Goal: Task Accomplishment & Management: Manage account settings

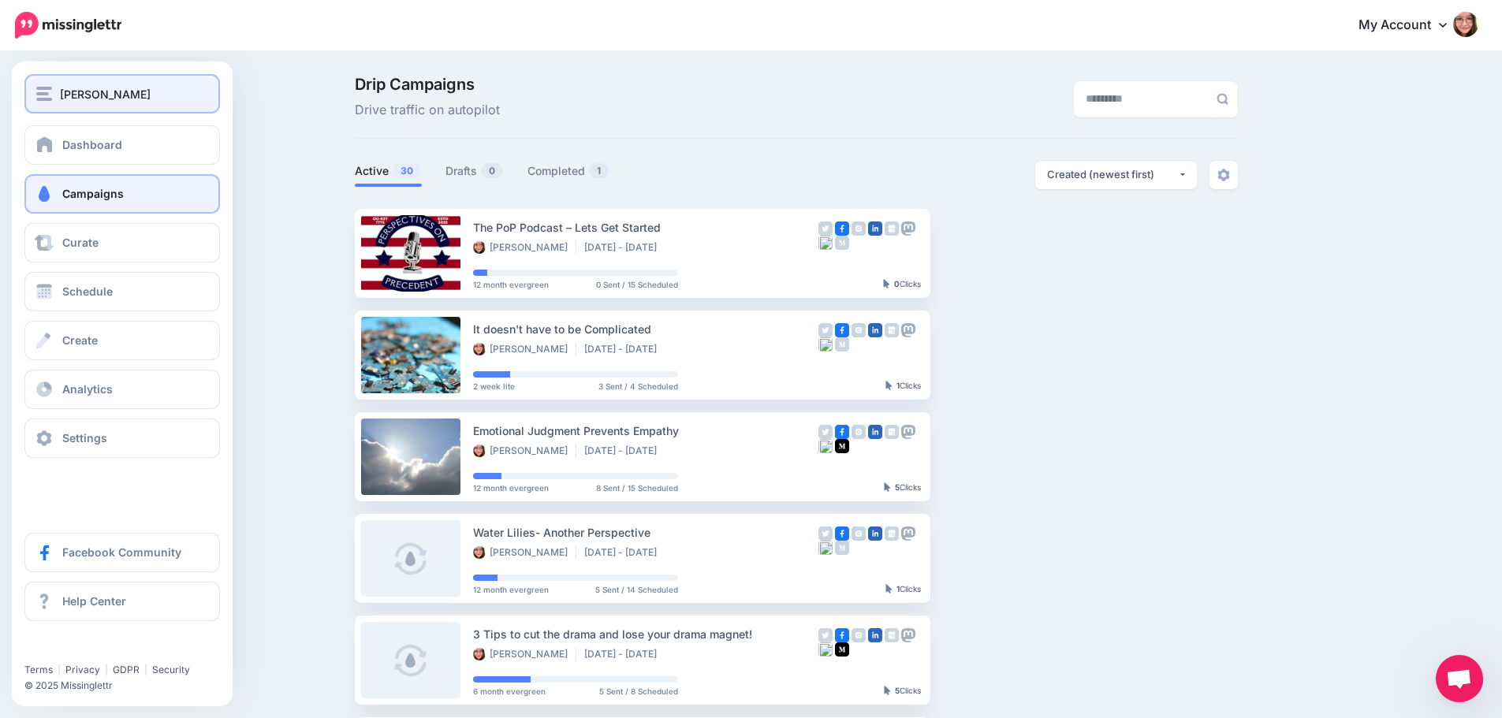
click at [47, 90] on img "button" at bounding box center [44, 94] width 16 height 14
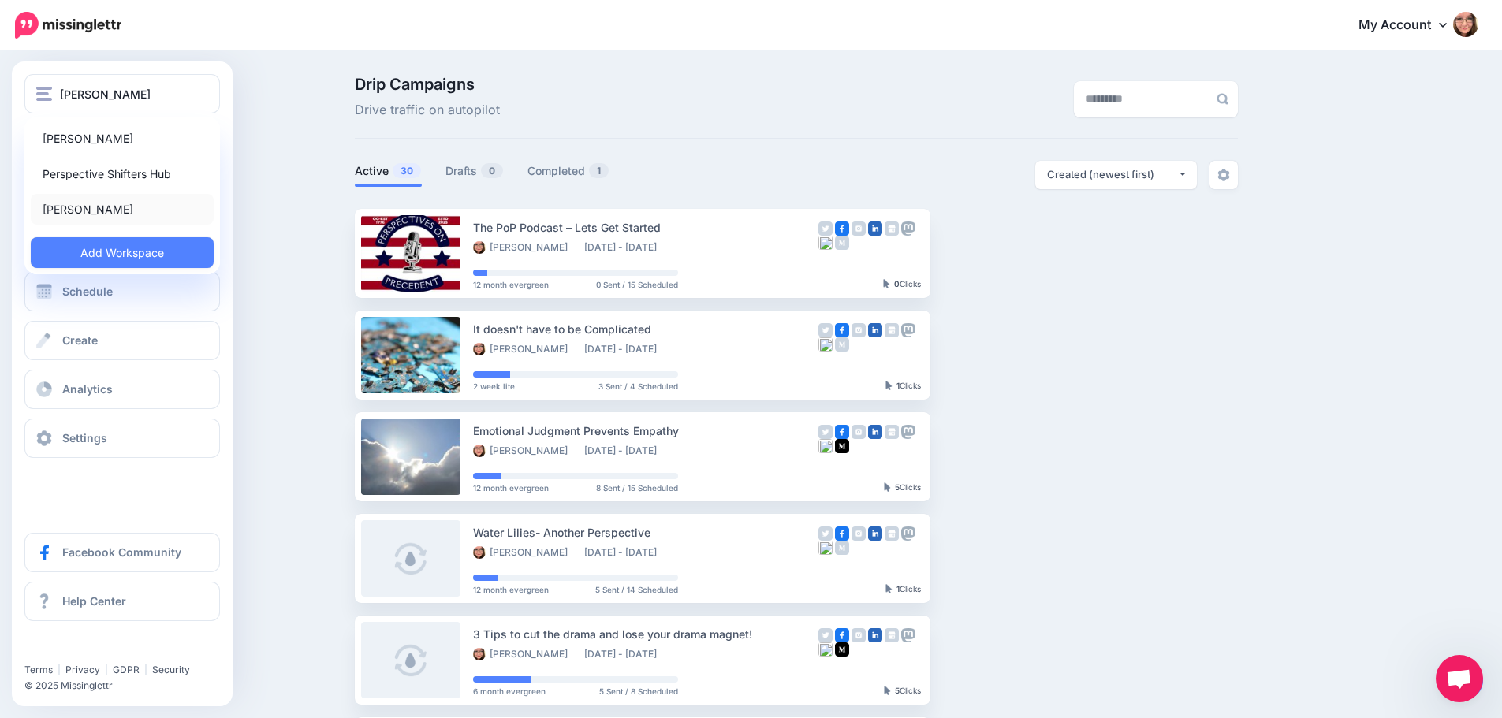
click at [113, 210] on link "[PERSON_NAME]" at bounding box center [122, 209] width 183 height 31
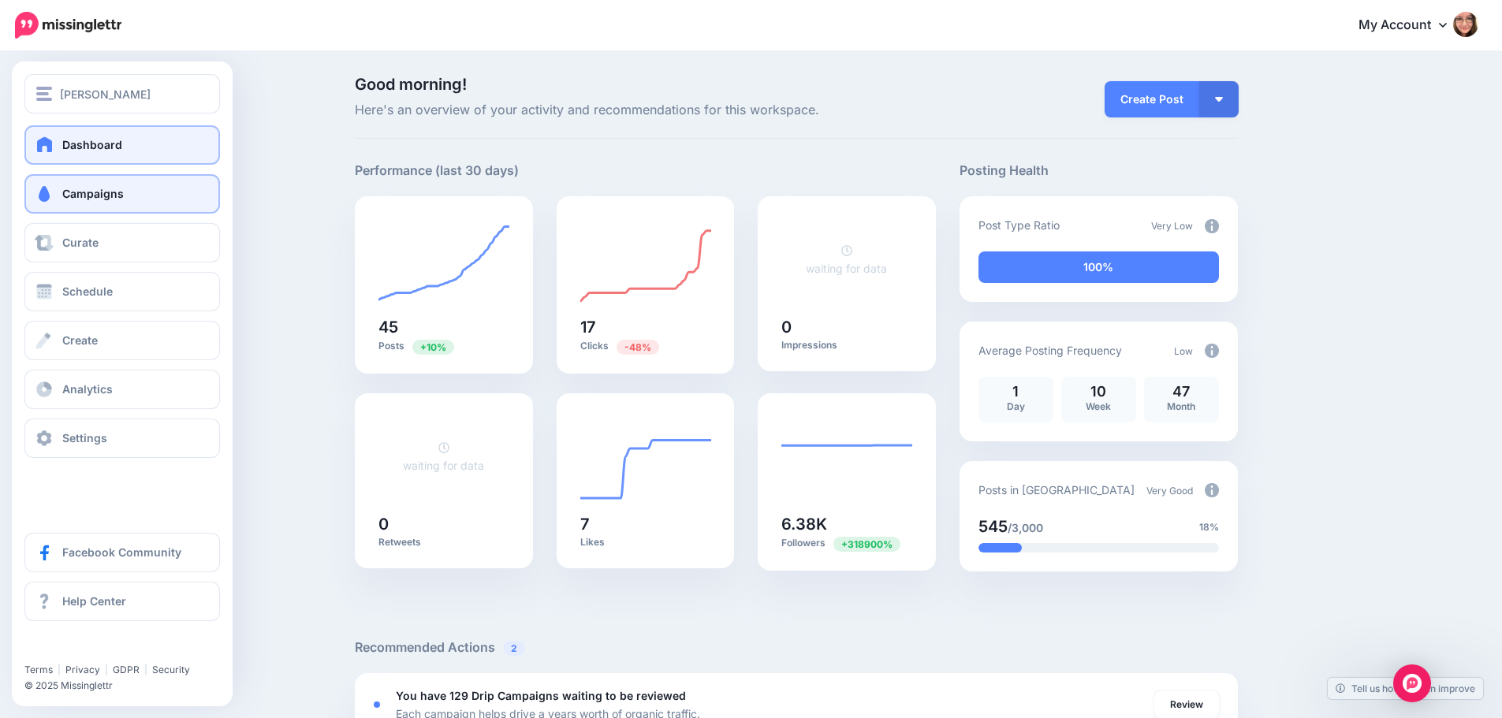
click at [100, 193] on span "Campaigns" at bounding box center [93, 193] width 62 height 13
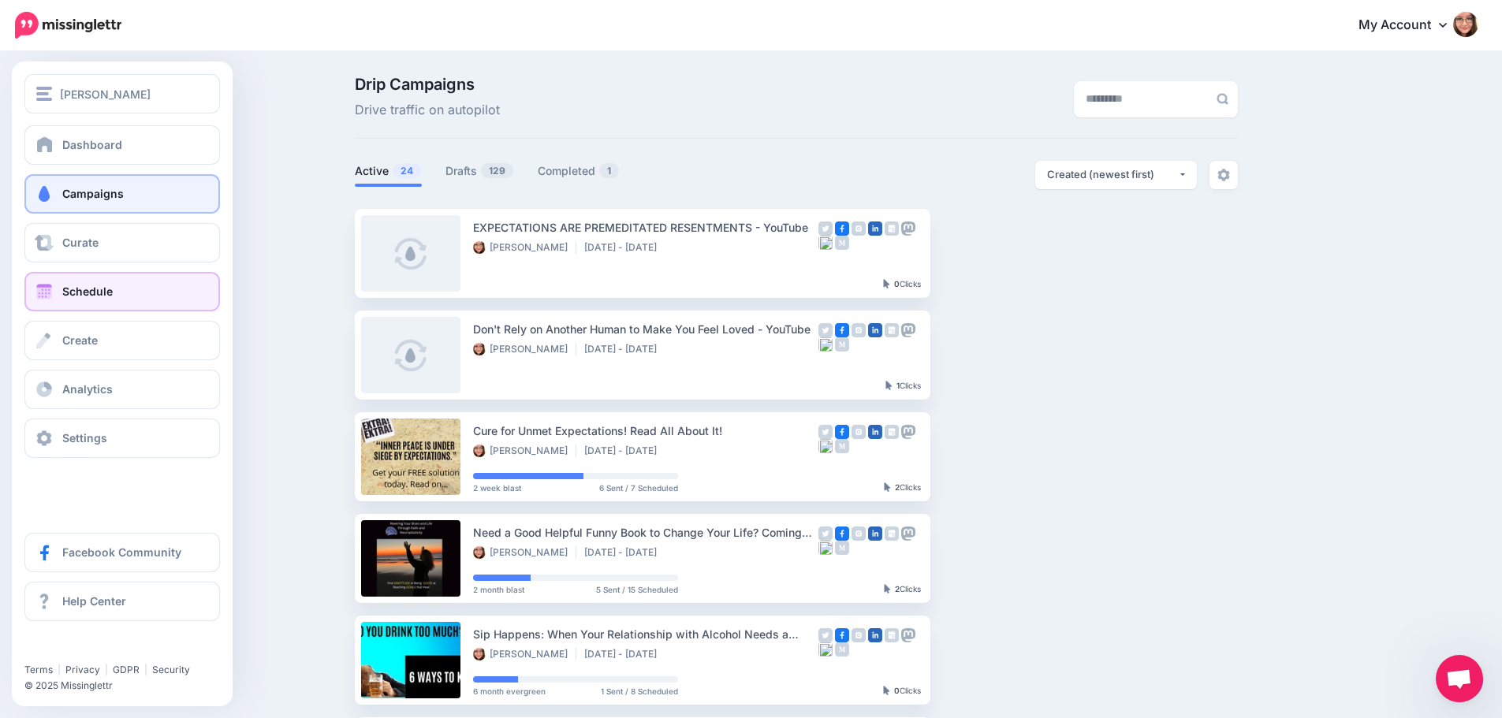
click at [97, 279] on link "Schedule" at bounding box center [122, 291] width 196 height 39
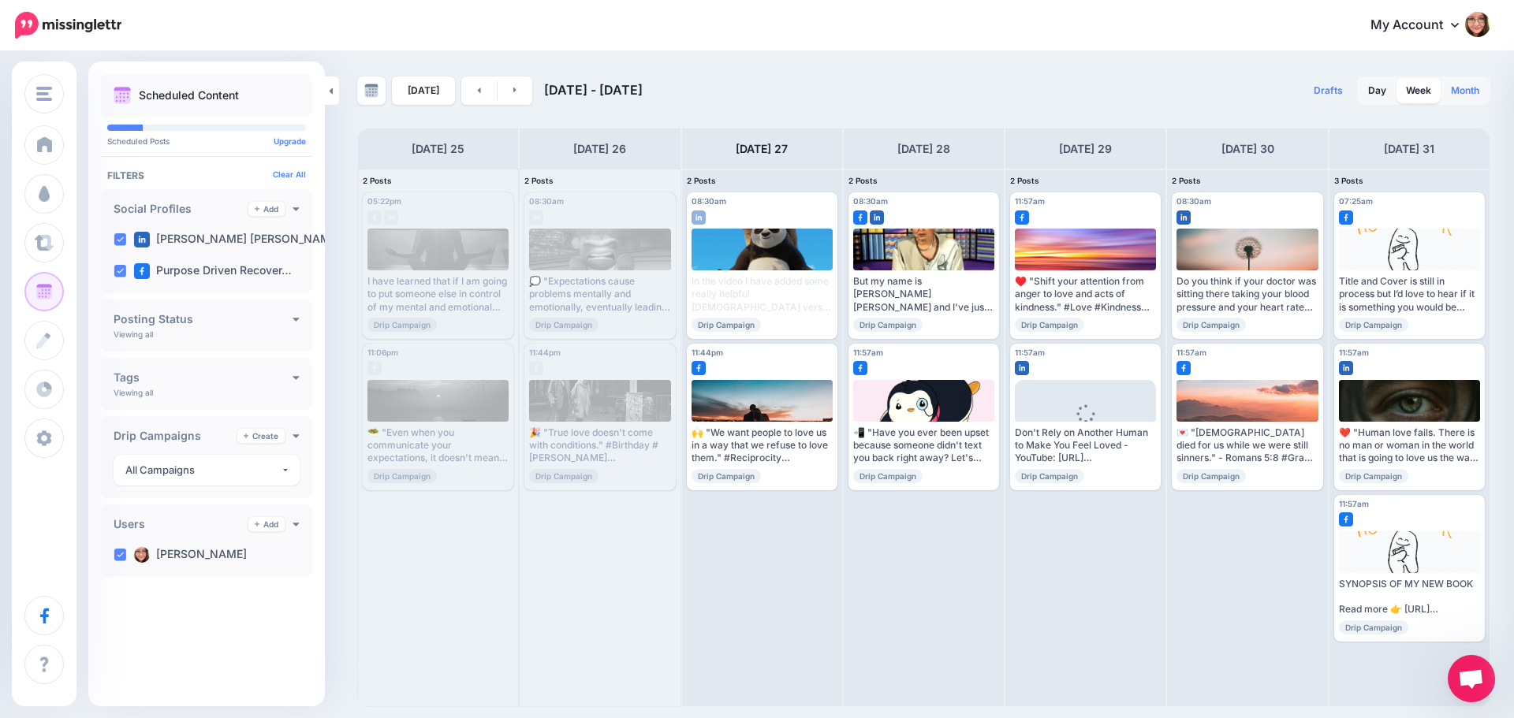
click at [1466, 103] on link "Month" at bounding box center [1464, 90] width 47 height 25
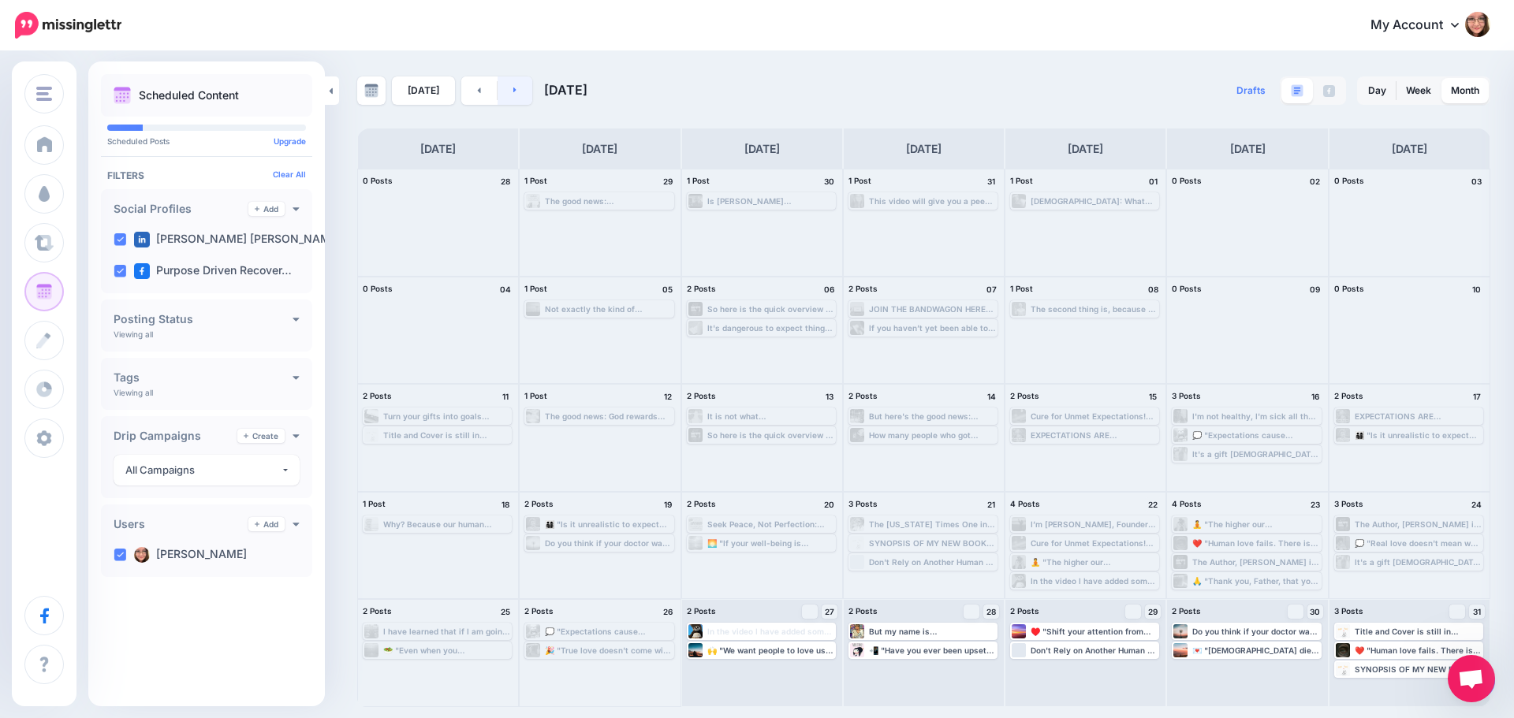
click at [513, 86] on icon at bounding box center [515, 89] width 4 height 9
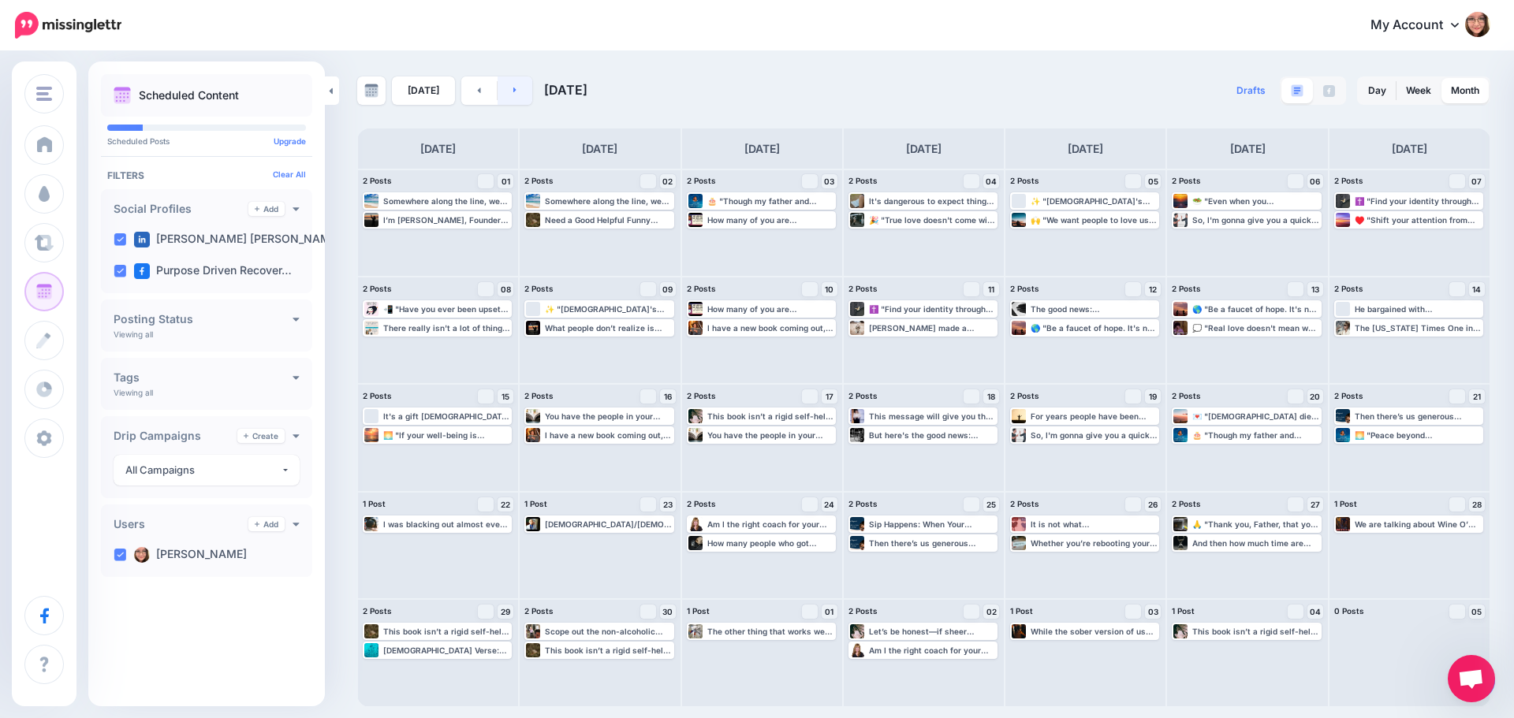
click at [509, 99] on link at bounding box center [515, 90] width 35 height 28
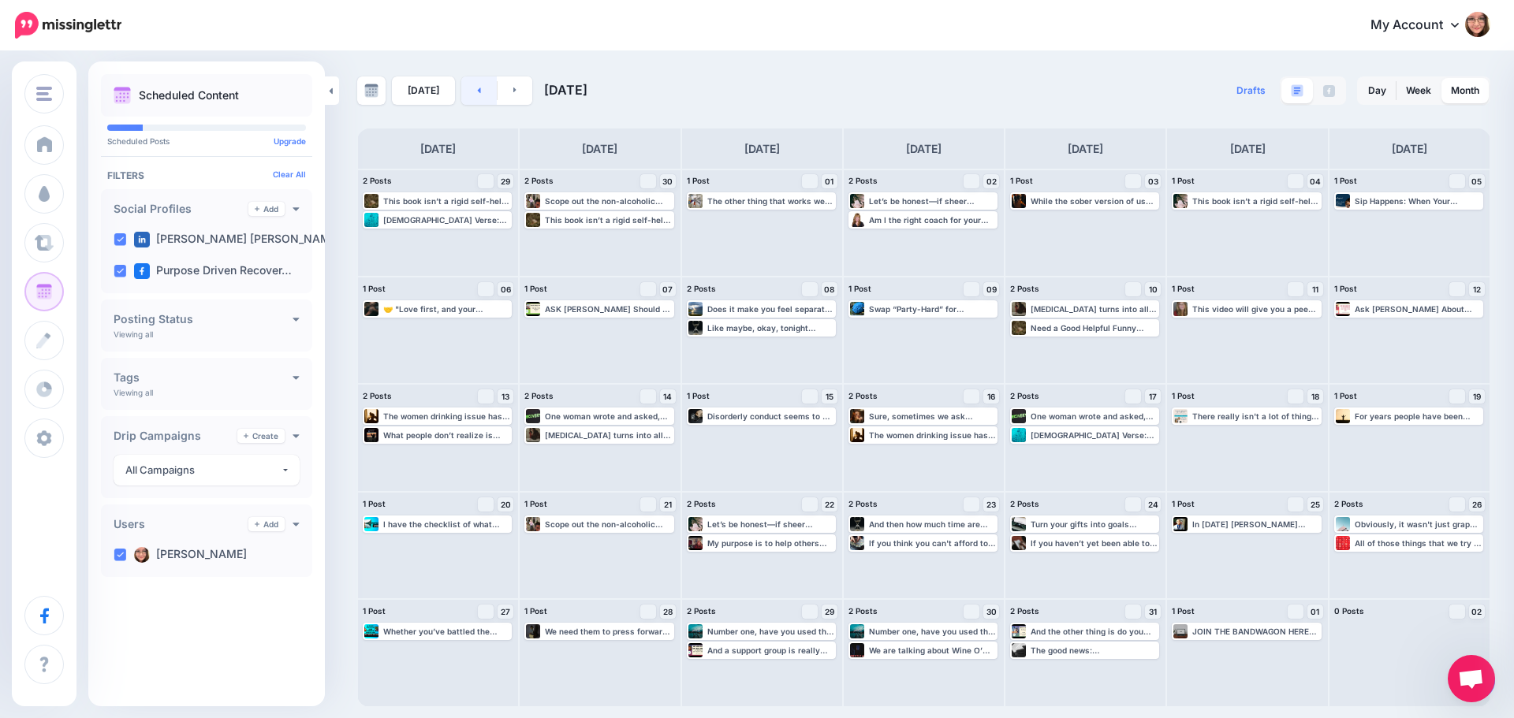
click at [479, 92] on link at bounding box center [478, 90] width 35 height 28
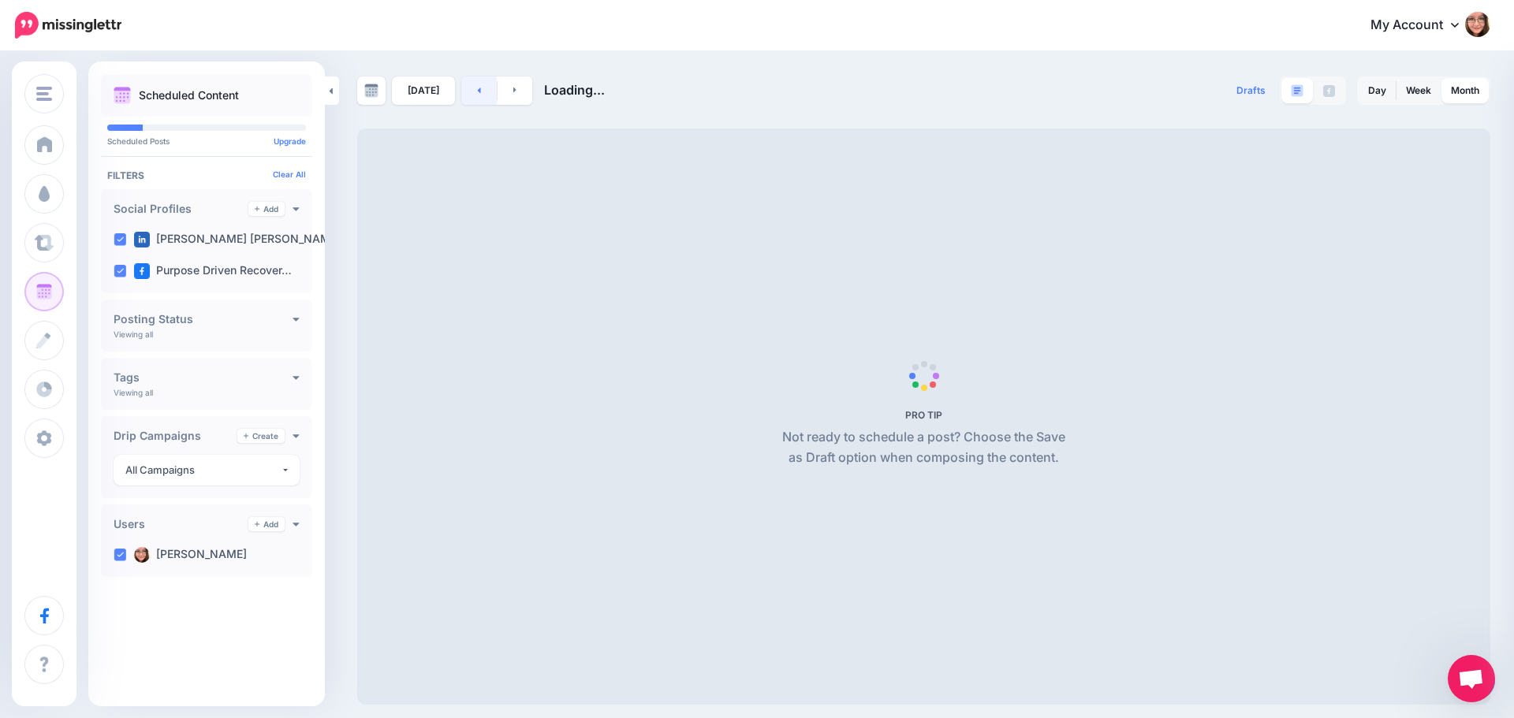
click at [479, 92] on link at bounding box center [478, 90] width 35 height 28
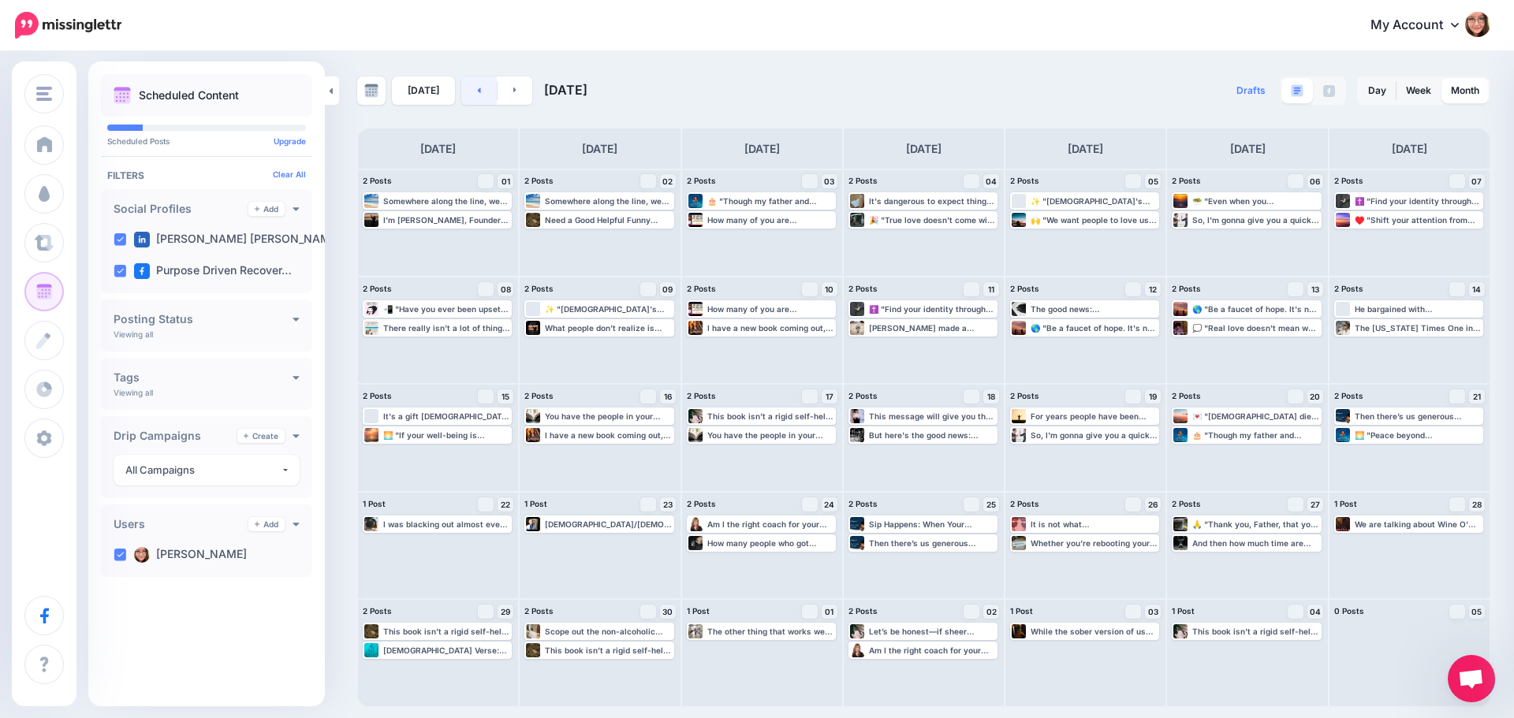
click at [478, 97] on link at bounding box center [478, 90] width 35 height 28
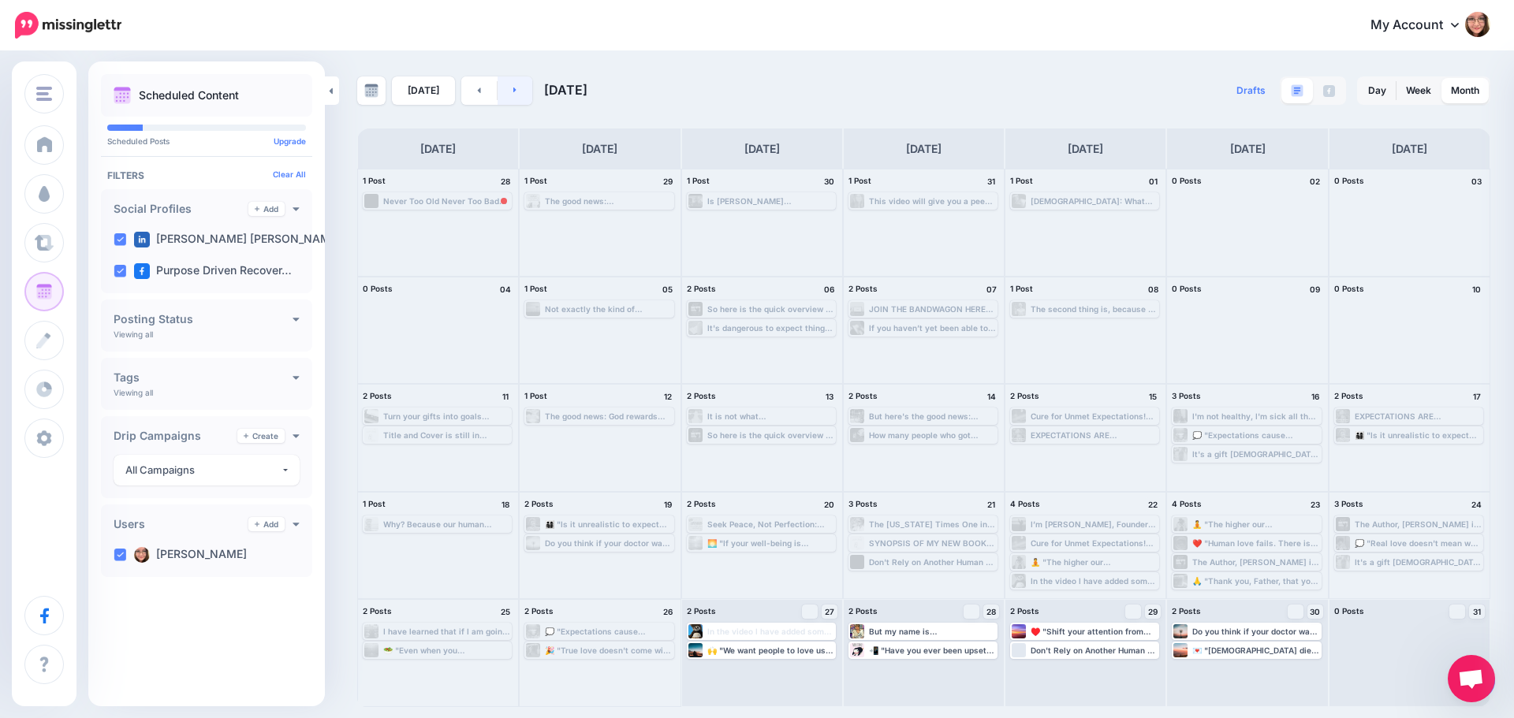
click at [517, 98] on link at bounding box center [515, 90] width 35 height 28
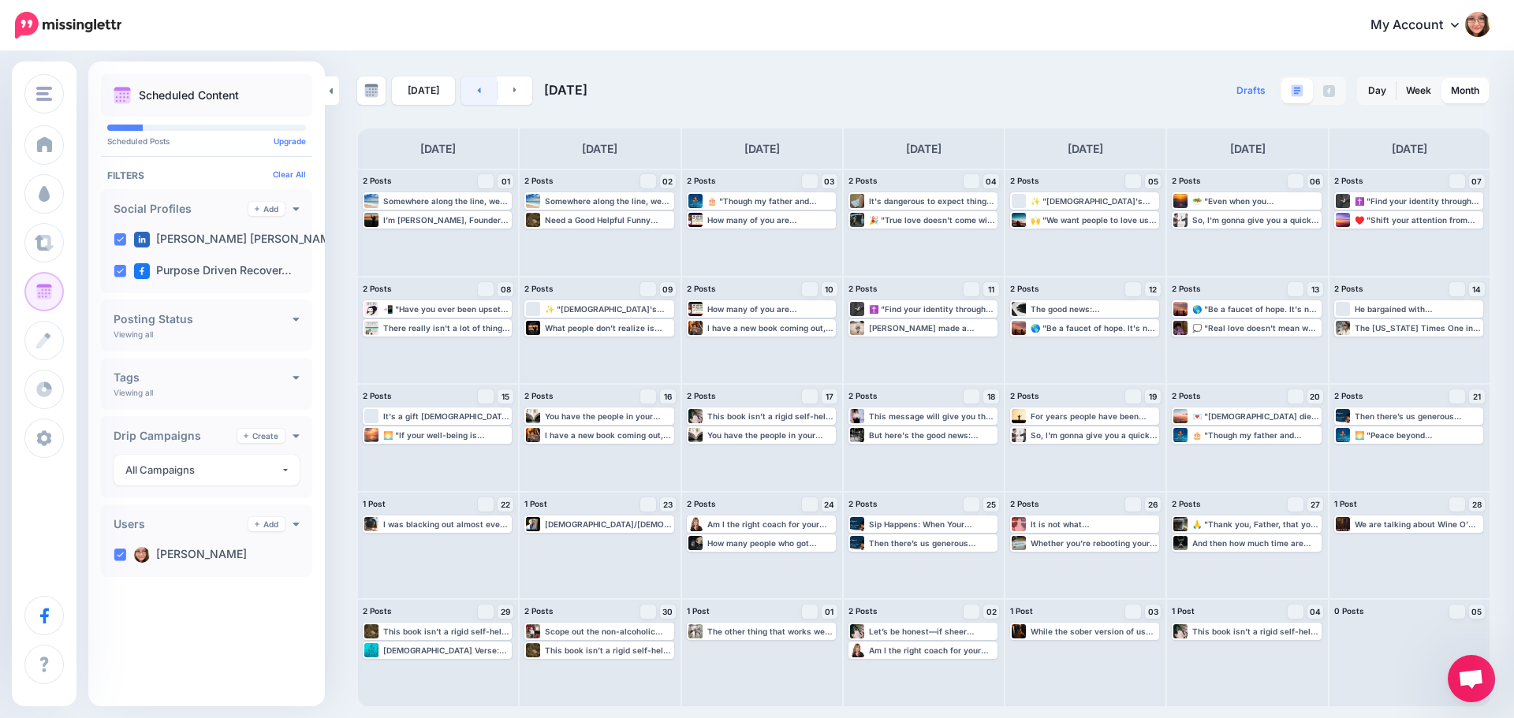
click at [474, 84] on link at bounding box center [478, 90] width 35 height 28
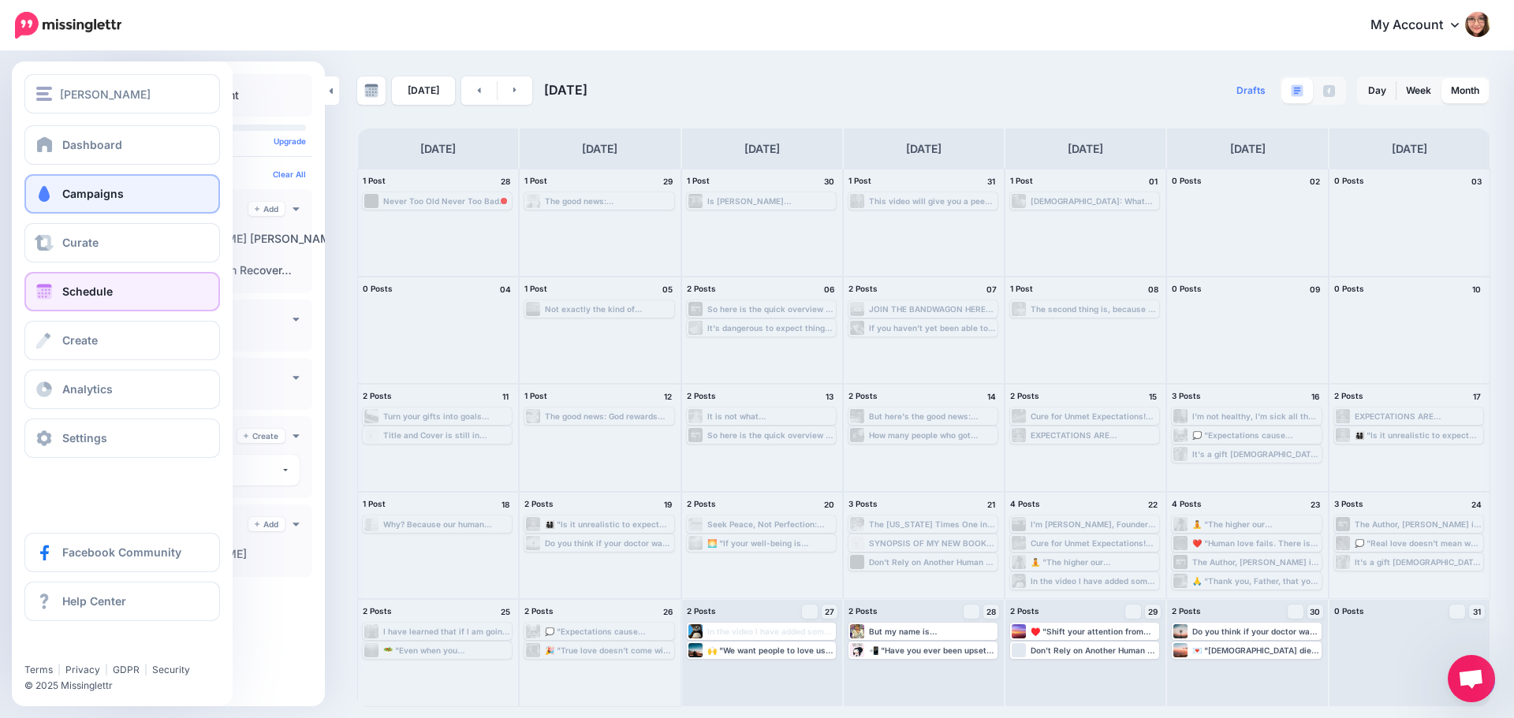
click at [64, 185] on link "Campaigns" at bounding box center [122, 193] width 196 height 39
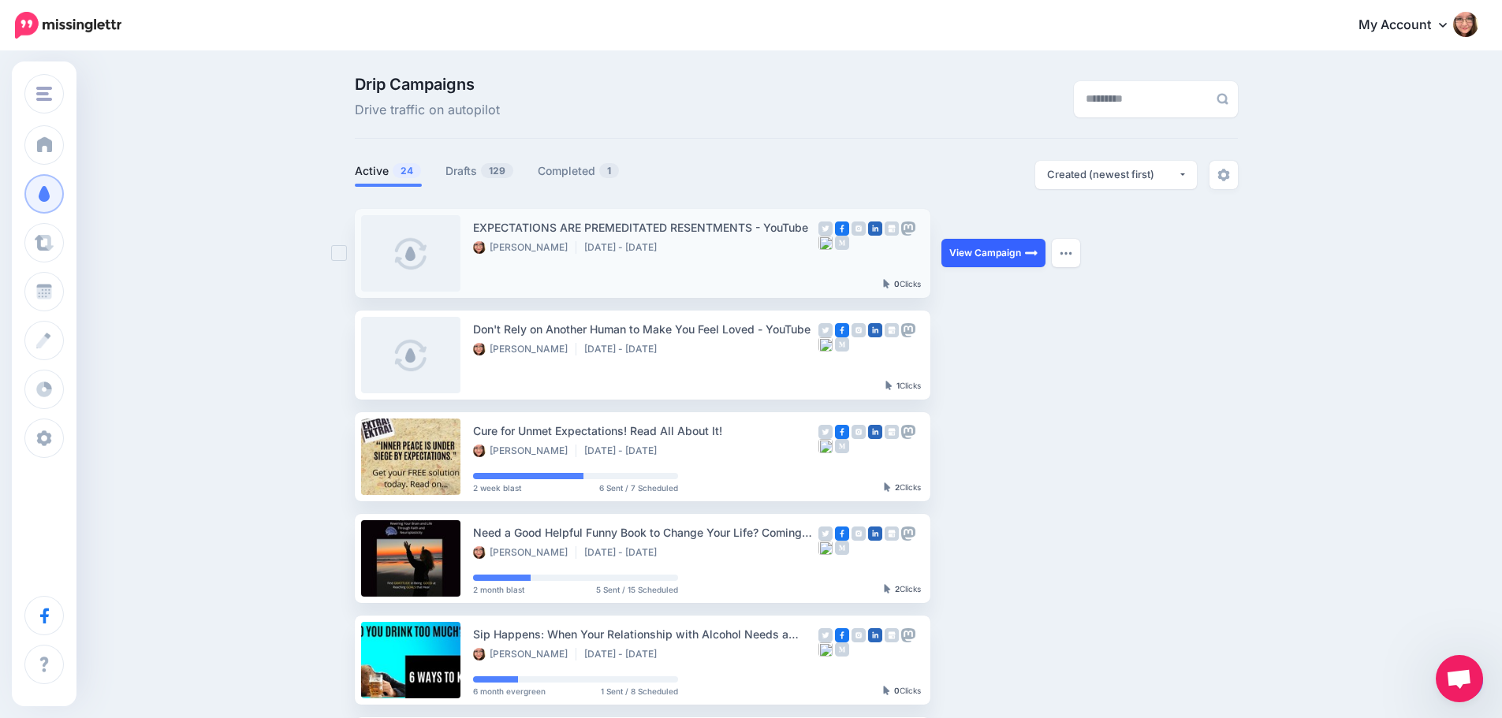
click at [1005, 252] on link "View Campaign" at bounding box center [993, 253] width 104 height 28
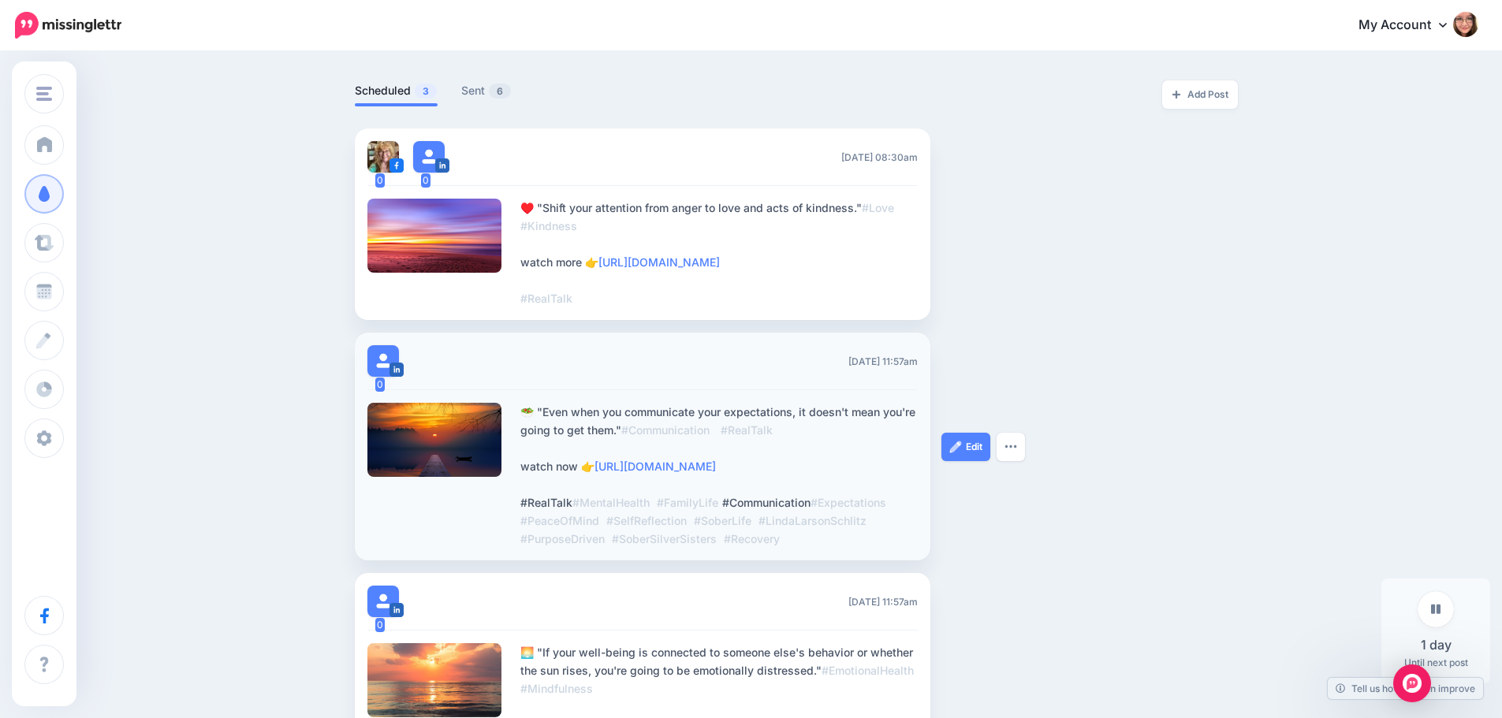
scroll to position [155, 0]
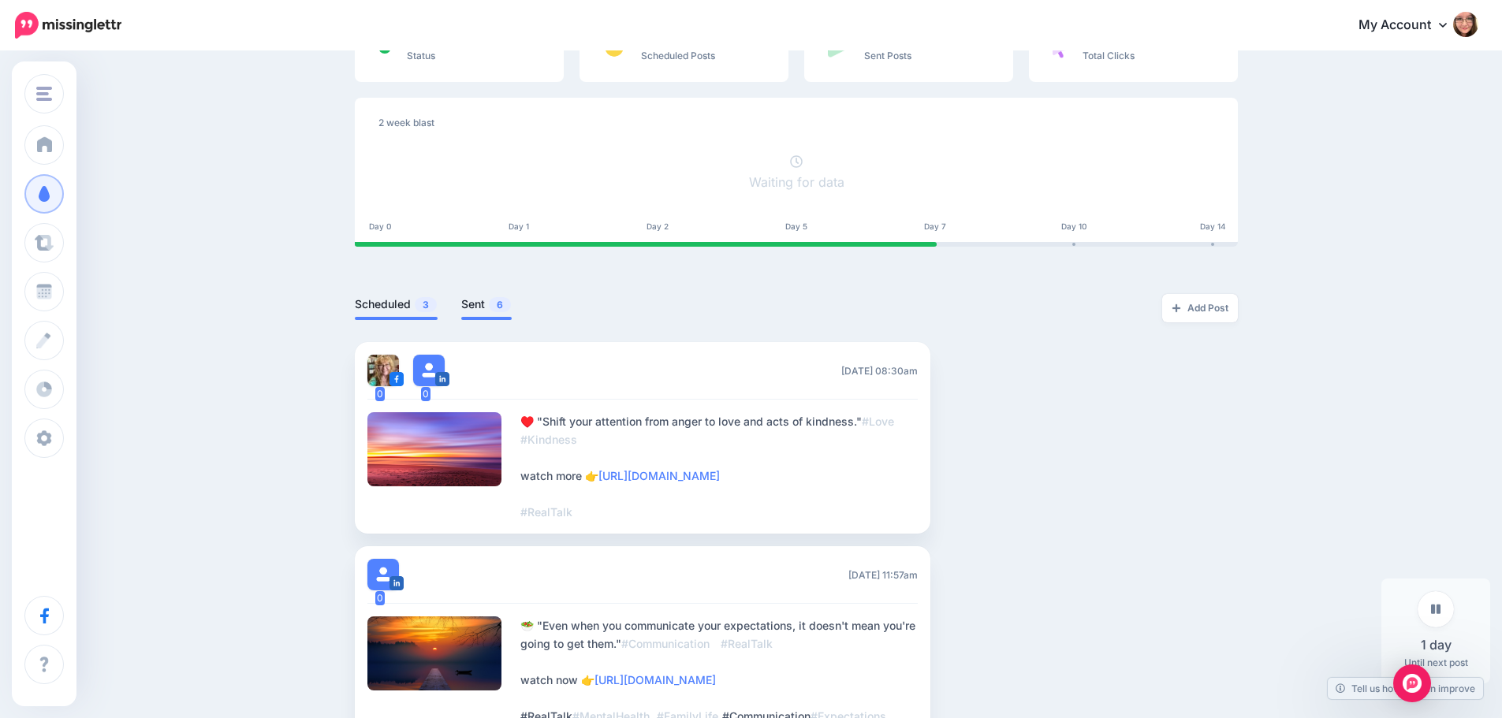
click at [480, 303] on link "Sent 6" at bounding box center [486, 304] width 50 height 19
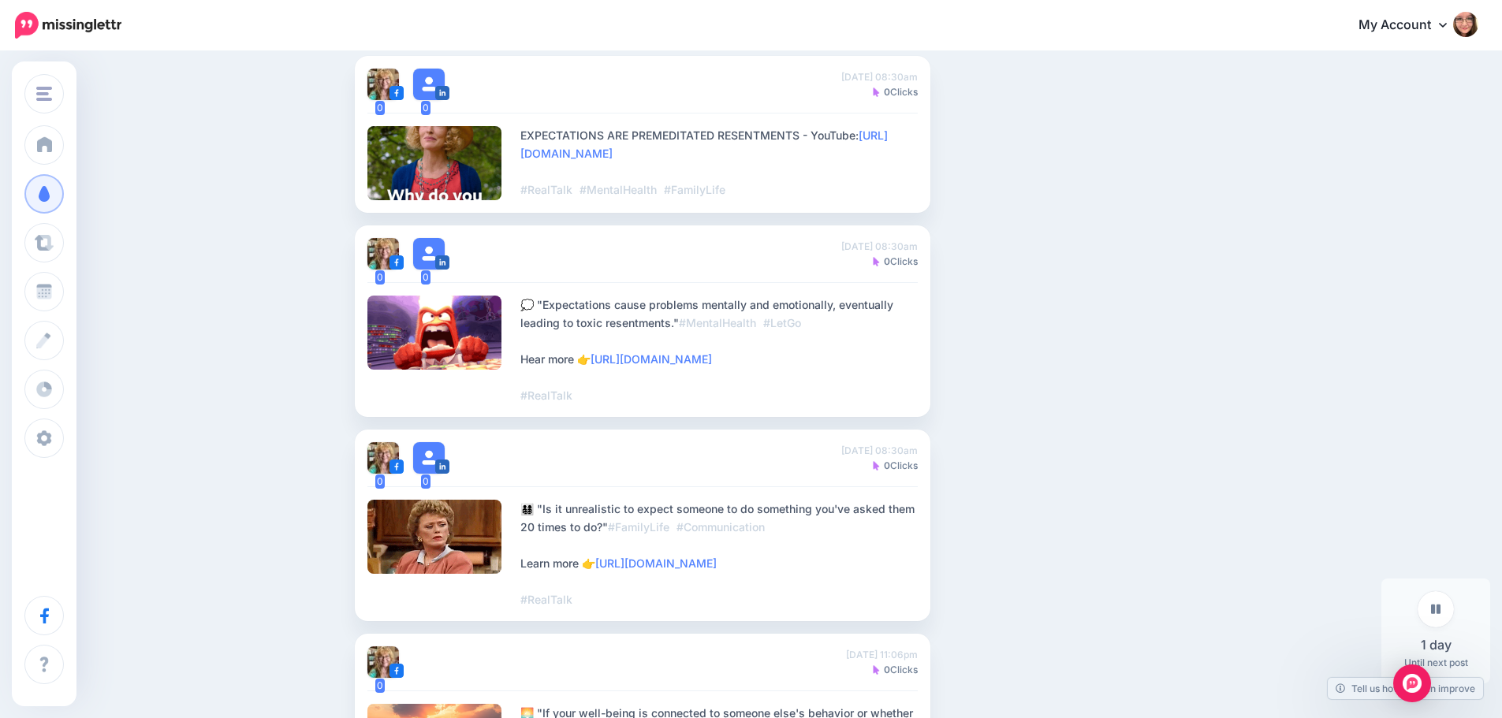
scroll to position [392, 0]
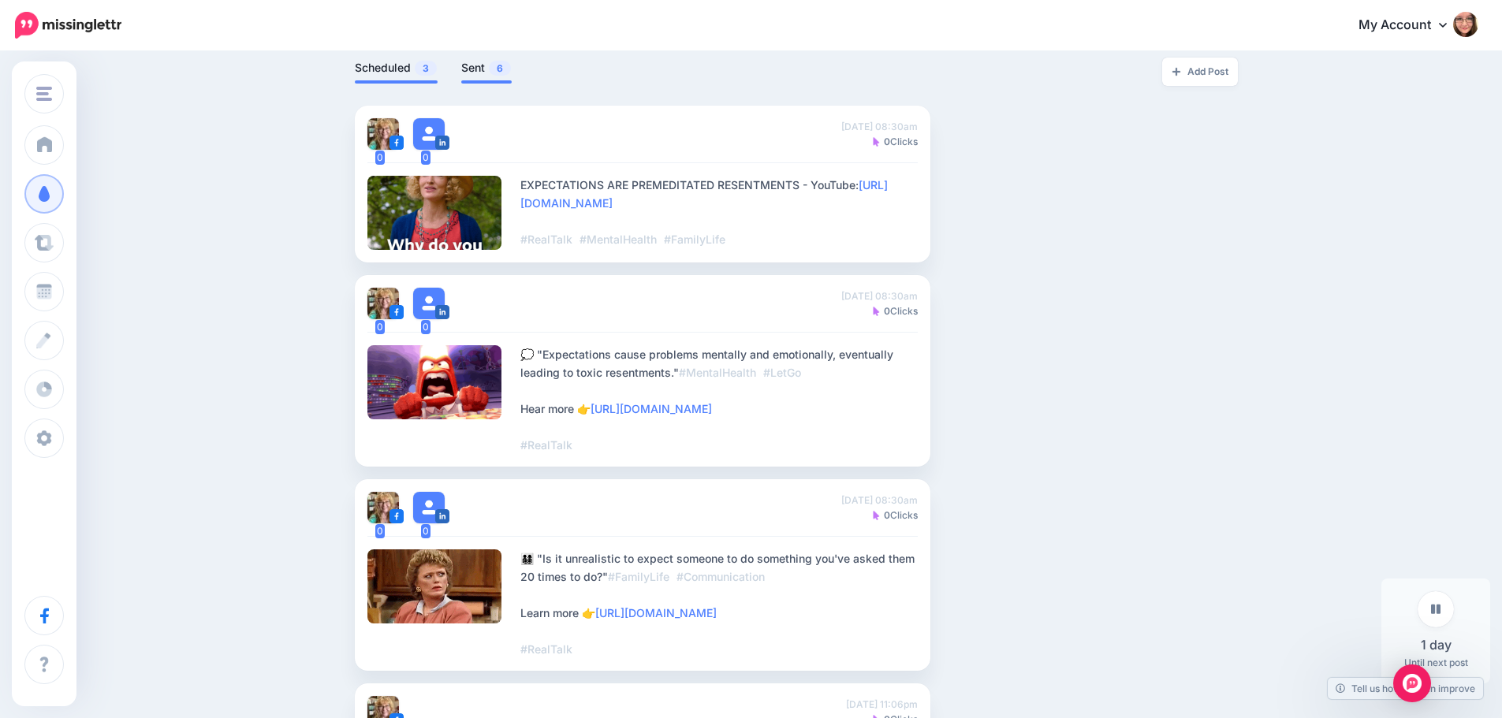
click at [400, 58] on link "Scheduled 3" at bounding box center [396, 67] width 83 height 19
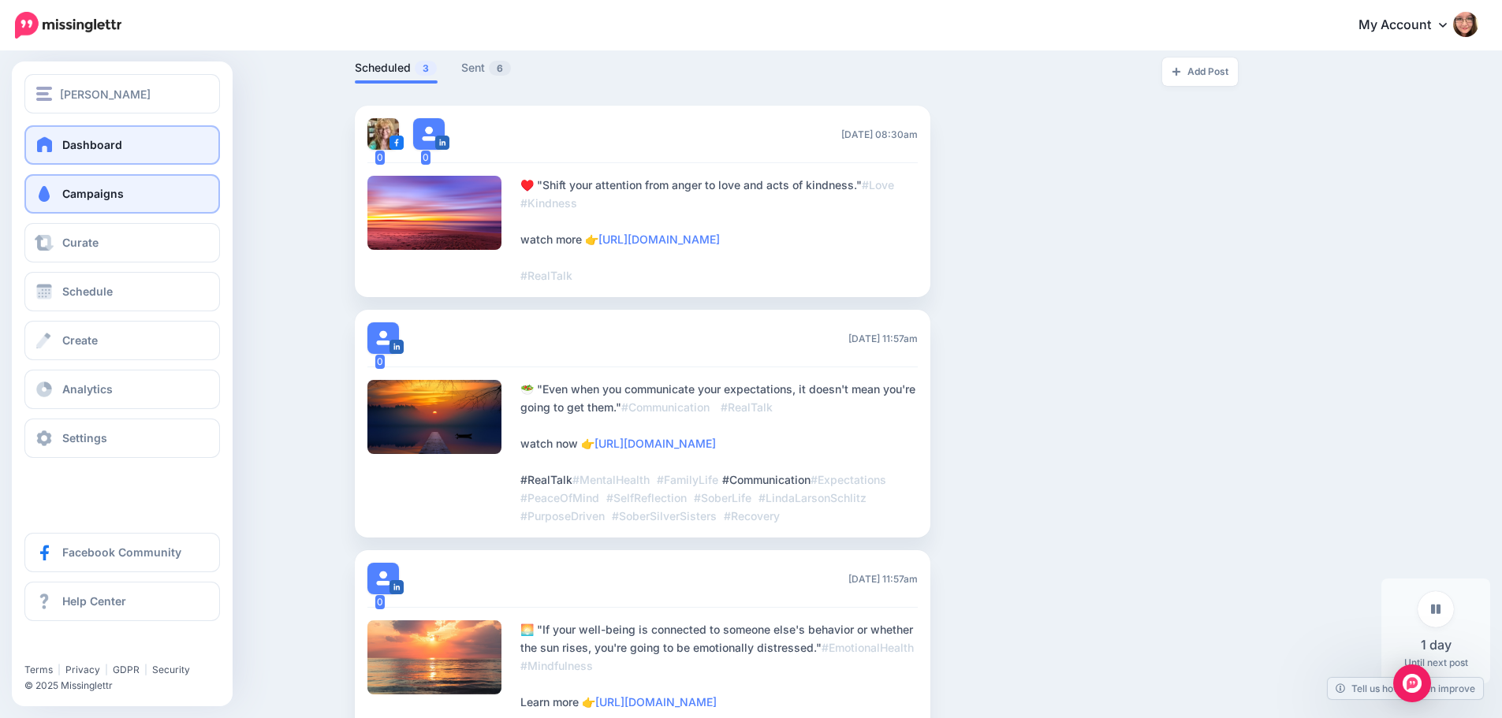
click at [96, 154] on link "Dashboard" at bounding box center [122, 144] width 196 height 39
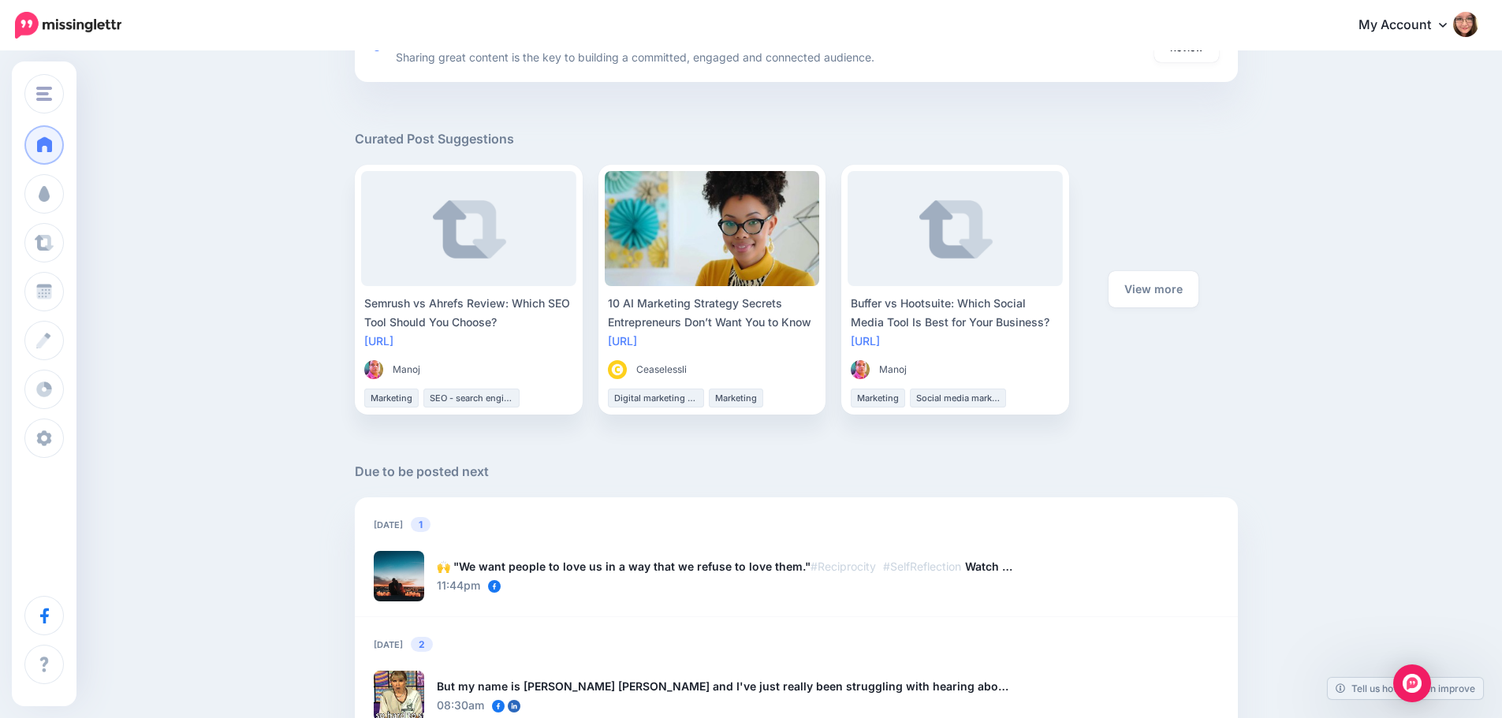
scroll to position [867, 0]
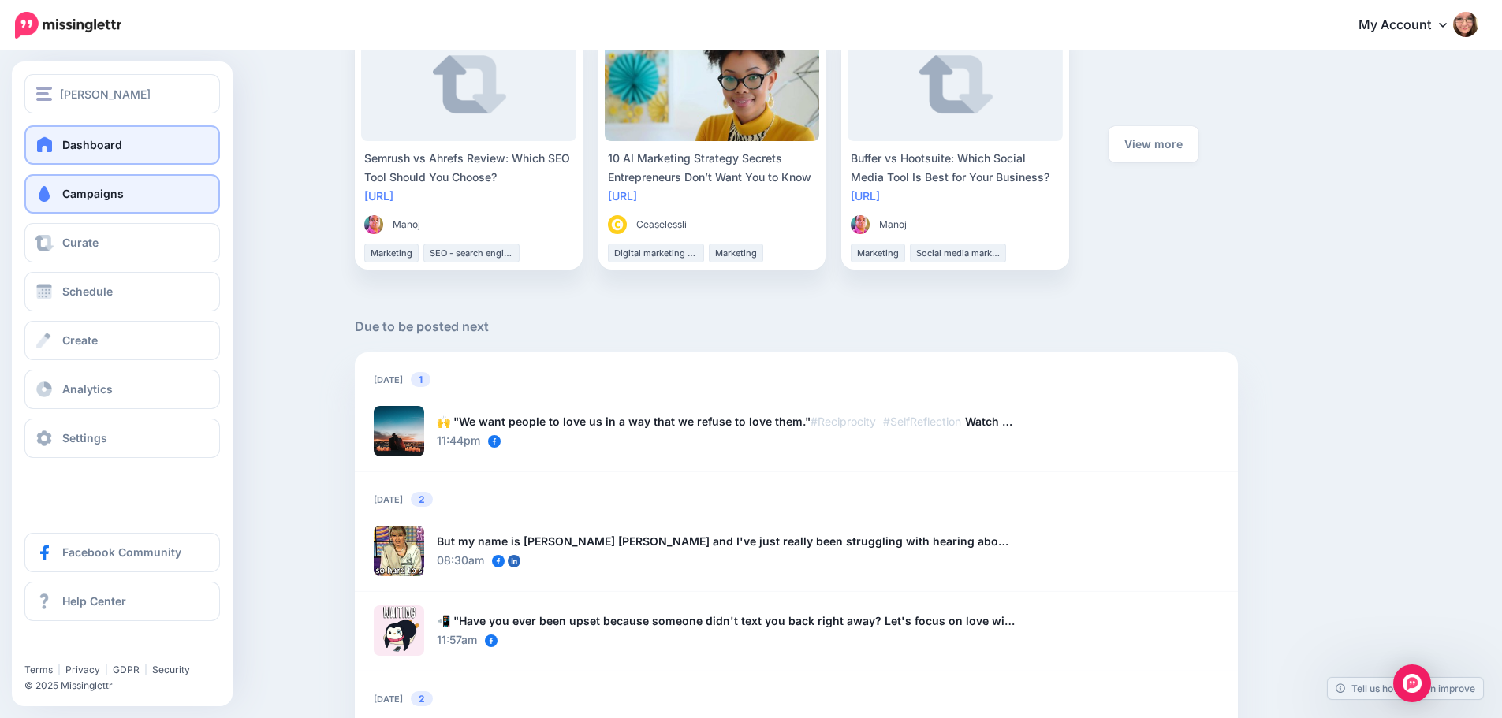
click at [88, 192] on span "Campaigns" at bounding box center [93, 193] width 62 height 13
